Goal: Navigation & Orientation: Find specific page/section

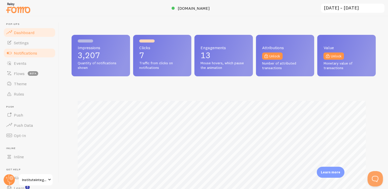
click at [23, 54] on span "Notifications" at bounding box center [25, 52] width 23 height 5
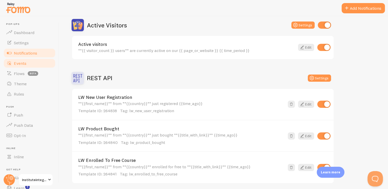
click at [22, 64] on span "Events" at bounding box center [20, 63] width 13 height 5
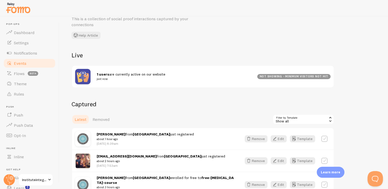
scroll to position [77, 0]
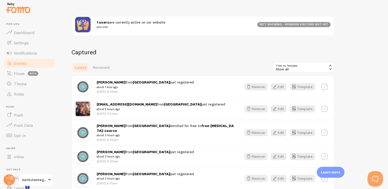
click at [159, 86] on small "about 1 hour ago" at bounding box center [145, 87] width 97 height 5
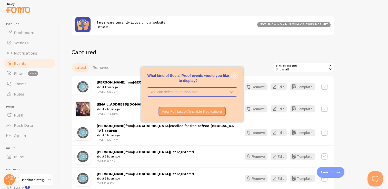
click at [233, 77] on button "close," at bounding box center [234, 75] width 5 height 5
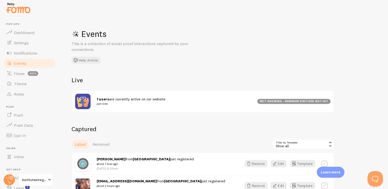
scroll to position [51, 0]
click at [28, 33] on span "Dashboard" at bounding box center [24, 32] width 20 height 5
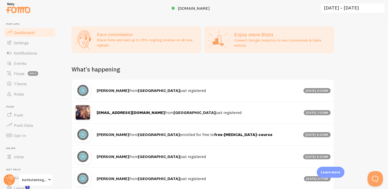
scroll to position [256, 0]
